Goal: Navigation & Orientation: Find specific page/section

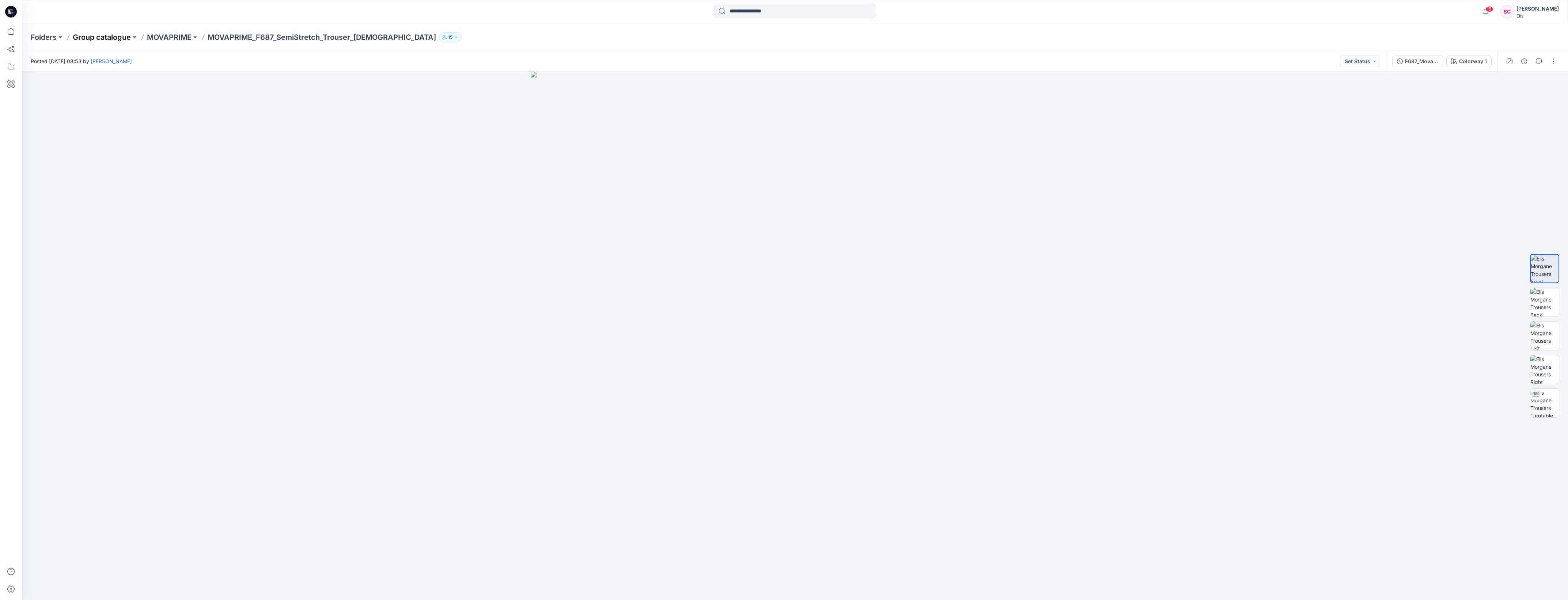
click at [108, 39] on p "Group catalogue" at bounding box center [101, 37] width 58 height 10
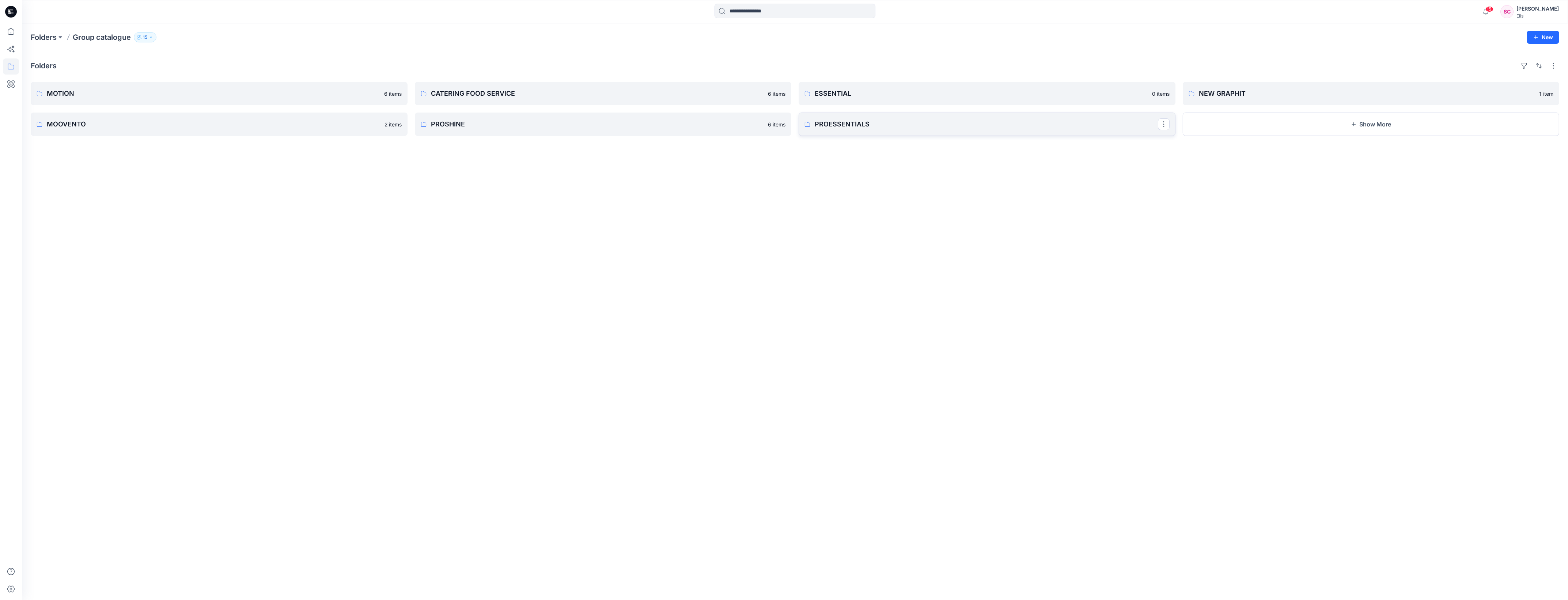
click at [856, 123] on p "PROESSENTIALS" at bounding box center [986, 124] width 343 height 10
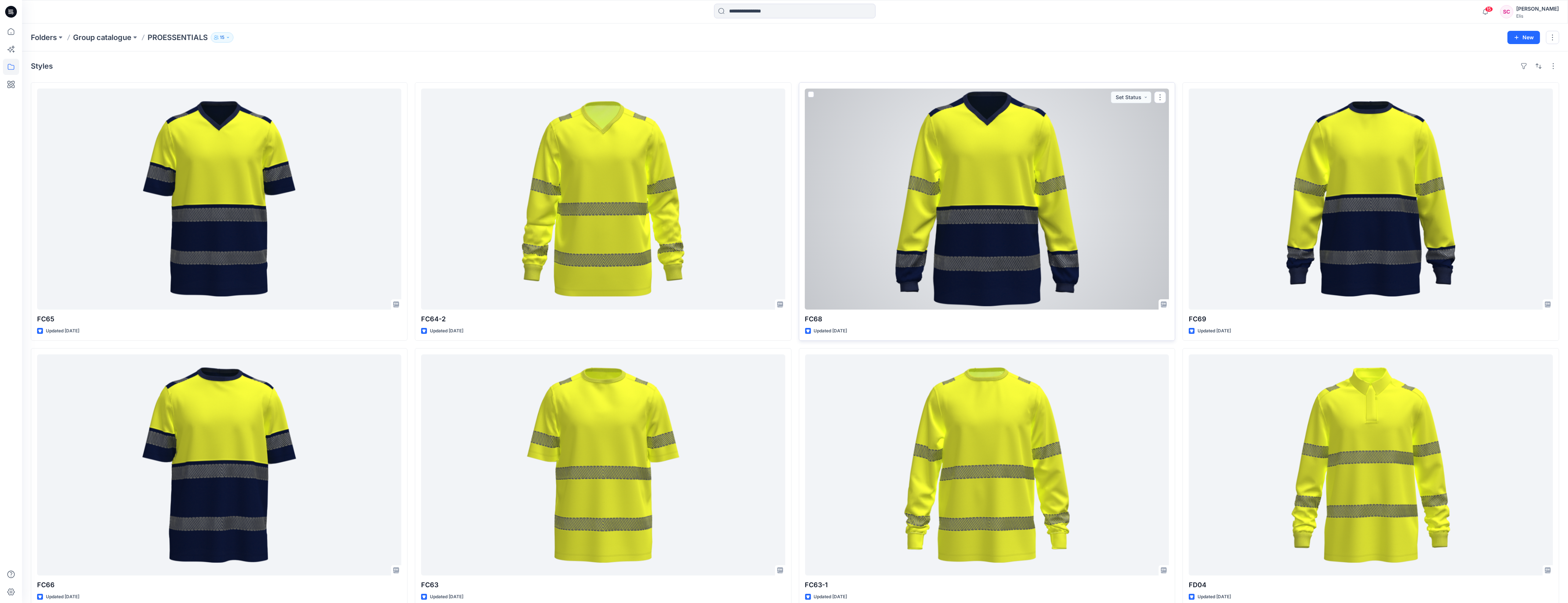
click at [997, 147] on div at bounding box center [987, 199] width 364 height 221
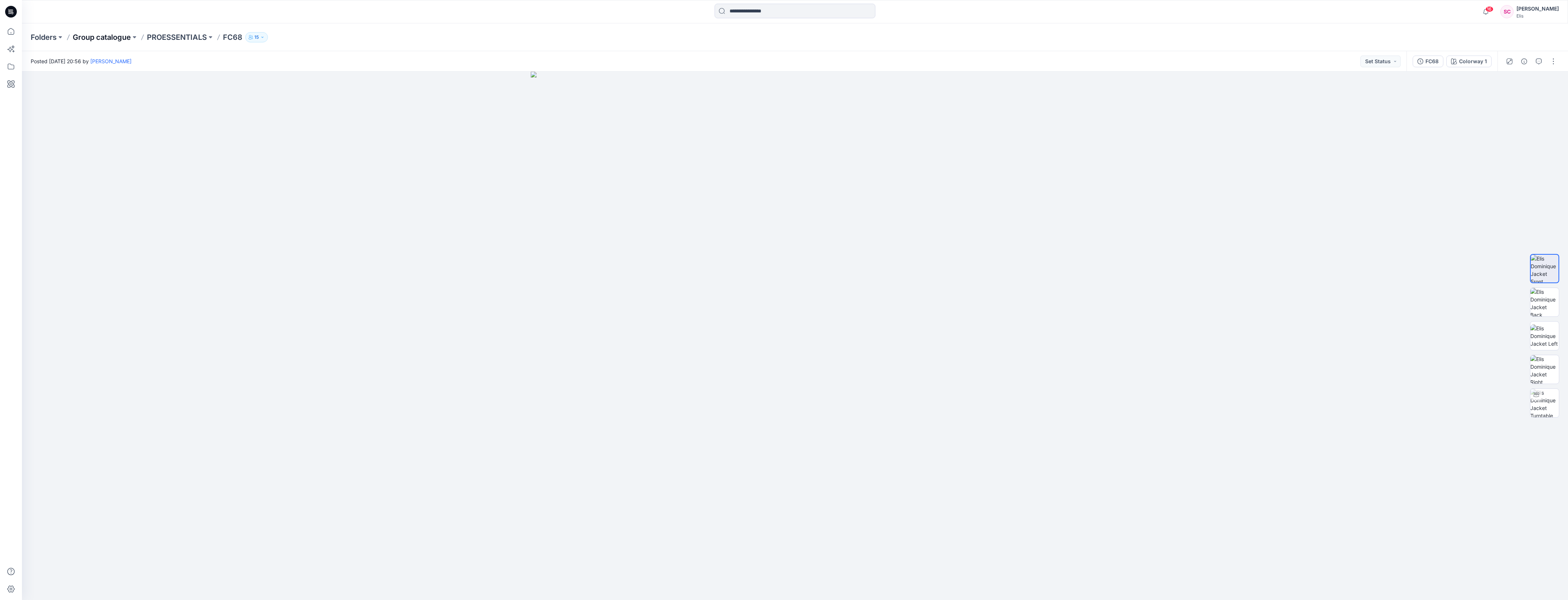
click at [113, 37] on p "Group catalogue" at bounding box center [101, 37] width 58 height 10
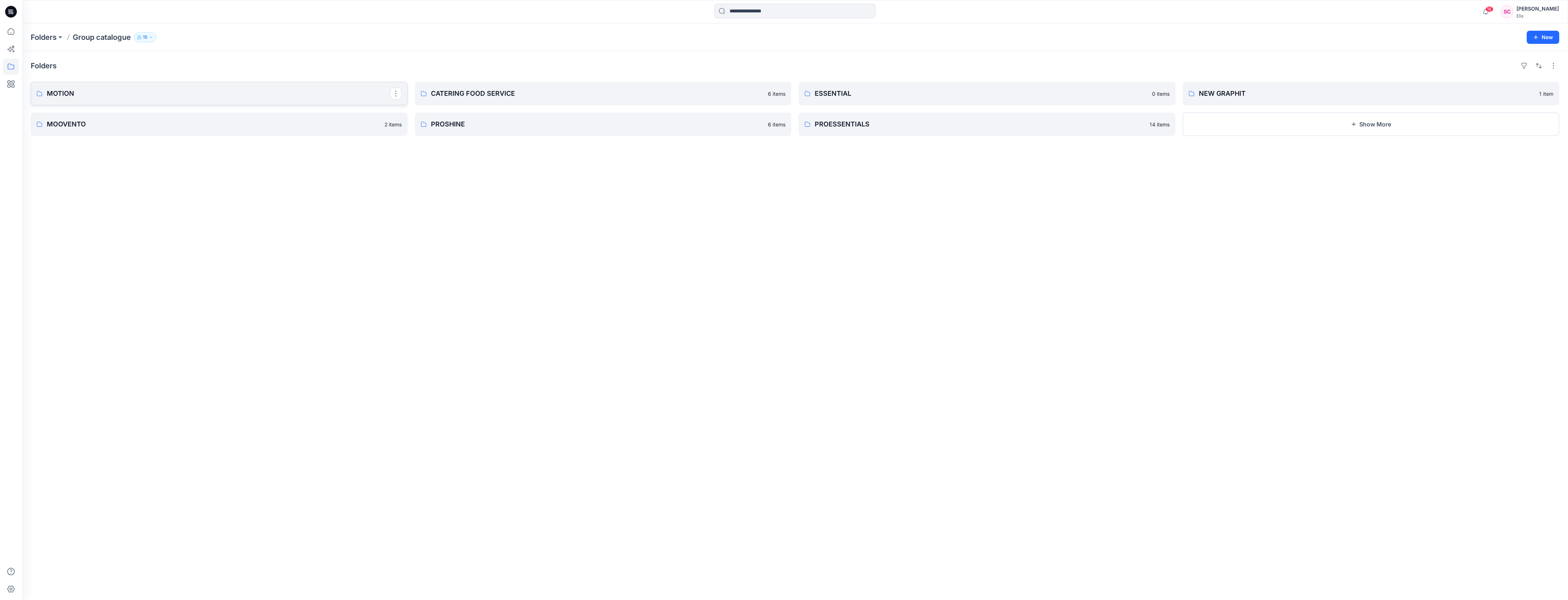
click at [315, 94] on p "MOTION" at bounding box center [219, 93] width 343 height 10
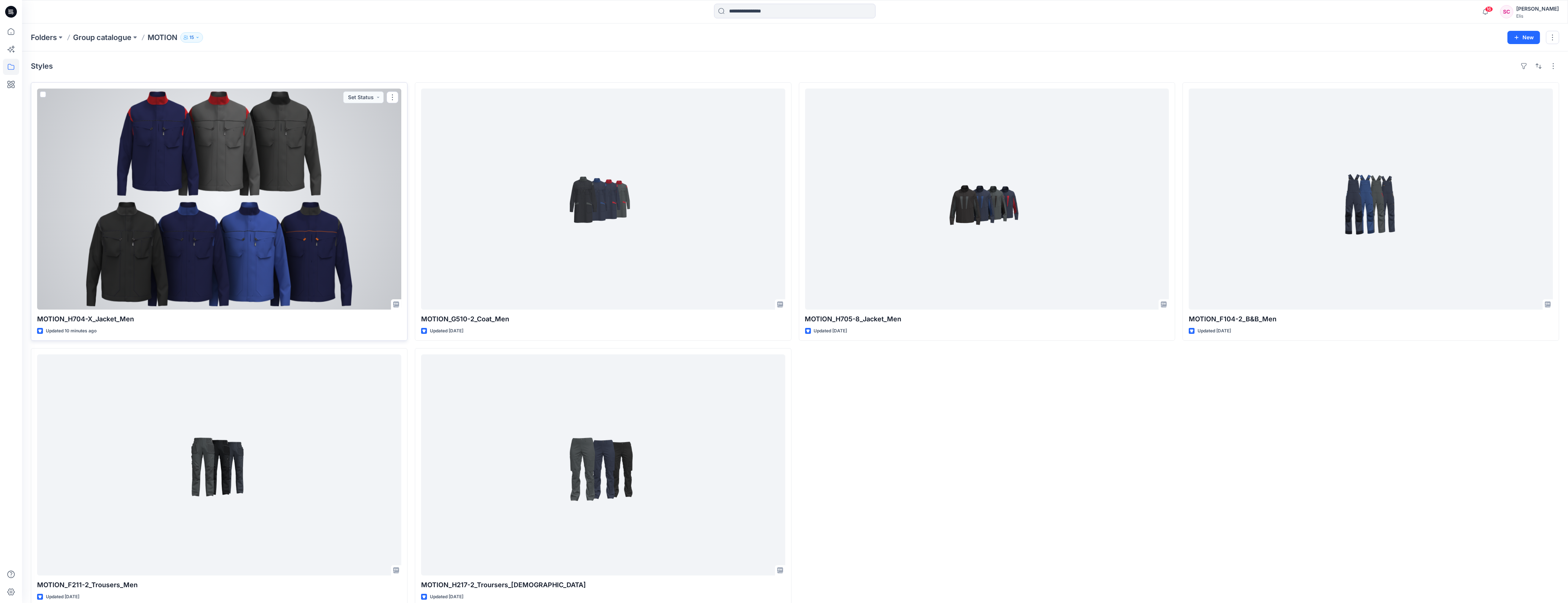
click at [314, 151] on div at bounding box center [219, 199] width 364 height 221
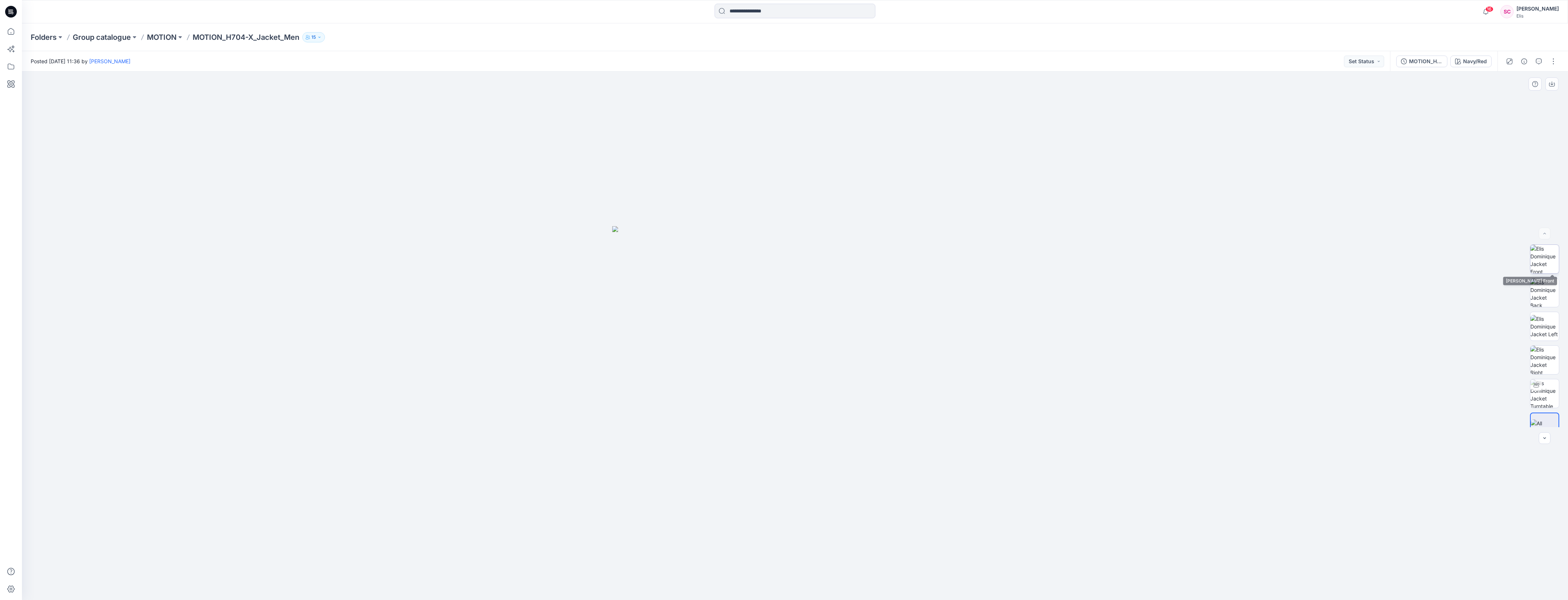
click at [1547, 259] on img at bounding box center [1544, 259] width 29 height 29
click at [1544, 293] on img at bounding box center [1544, 293] width 29 height 29
click at [1543, 323] on img at bounding box center [1544, 327] width 29 height 23
click at [1541, 360] on img at bounding box center [1544, 360] width 29 height 29
click at [1047, 263] on img at bounding box center [795, 336] width 528 height 528
